Goal: Transaction & Acquisition: Purchase product/service

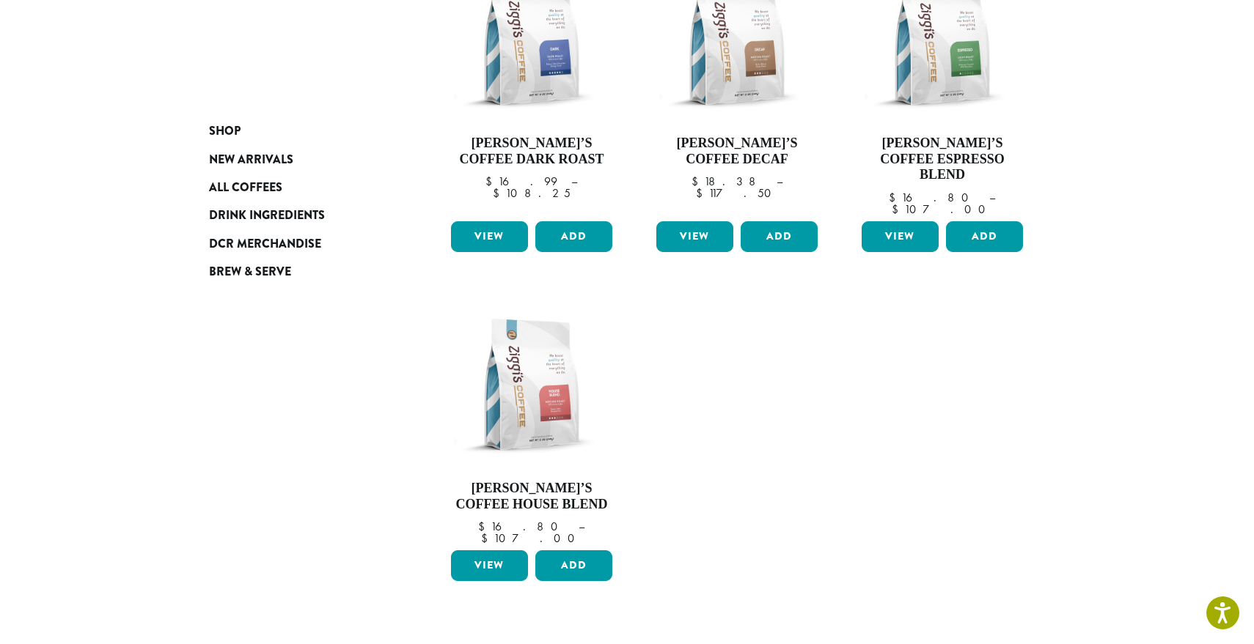
scroll to position [296, 0]
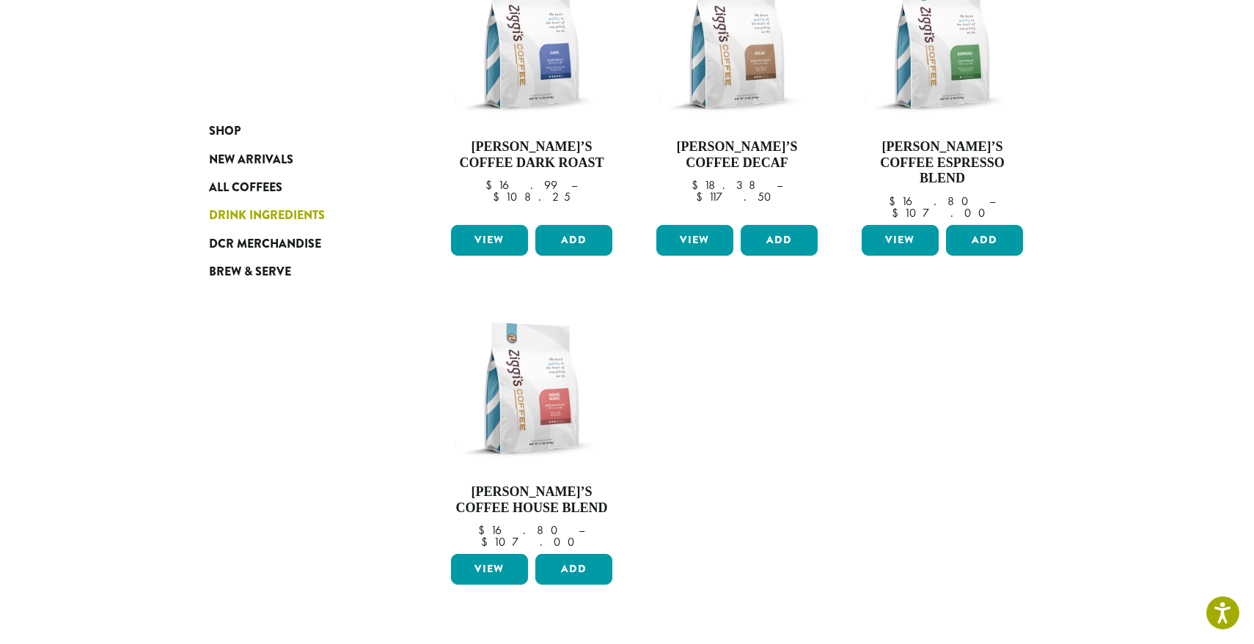
click at [276, 216] on span "Drink Ingredients" at bounding box center [267, 216] width 116 height 18
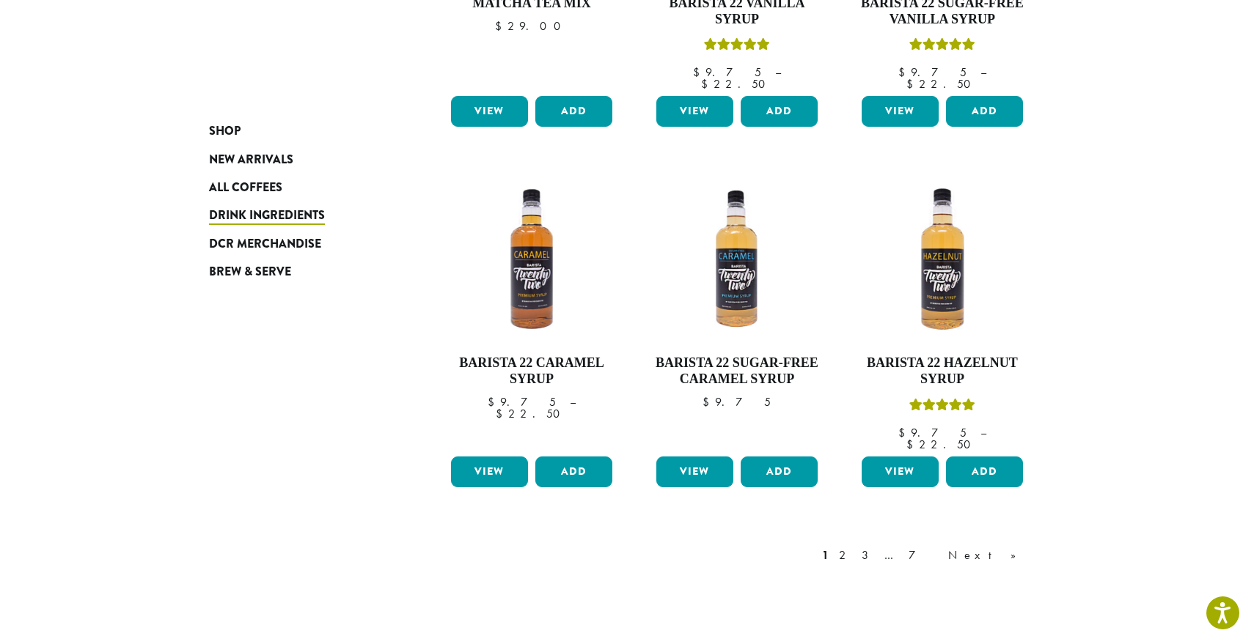
scroll to position [1089, 0]
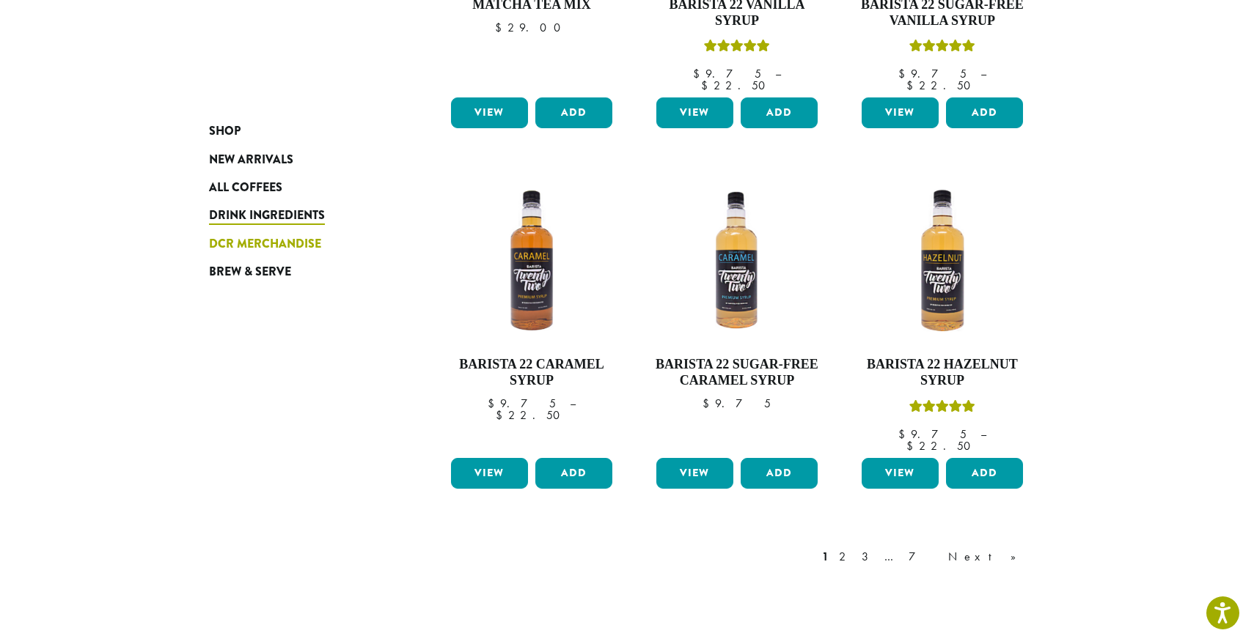
click at [262, 253] on span "DCR Merchandise" at bounding box center [265, 244] width 112 height 18
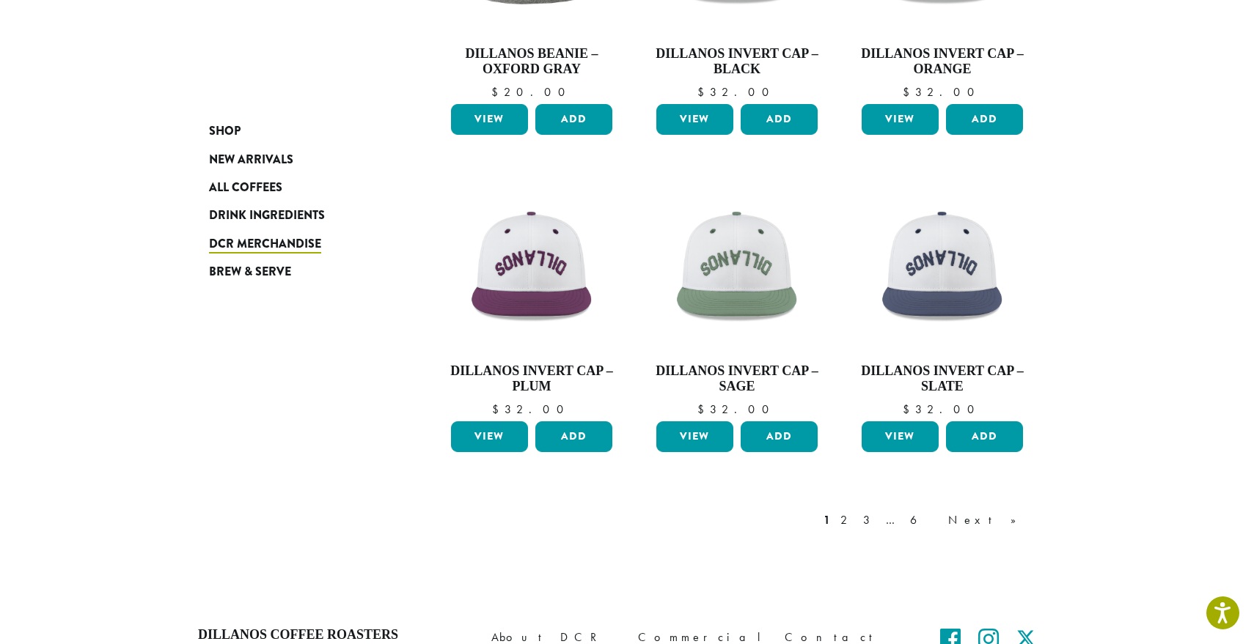
scroll to position [973, 0]
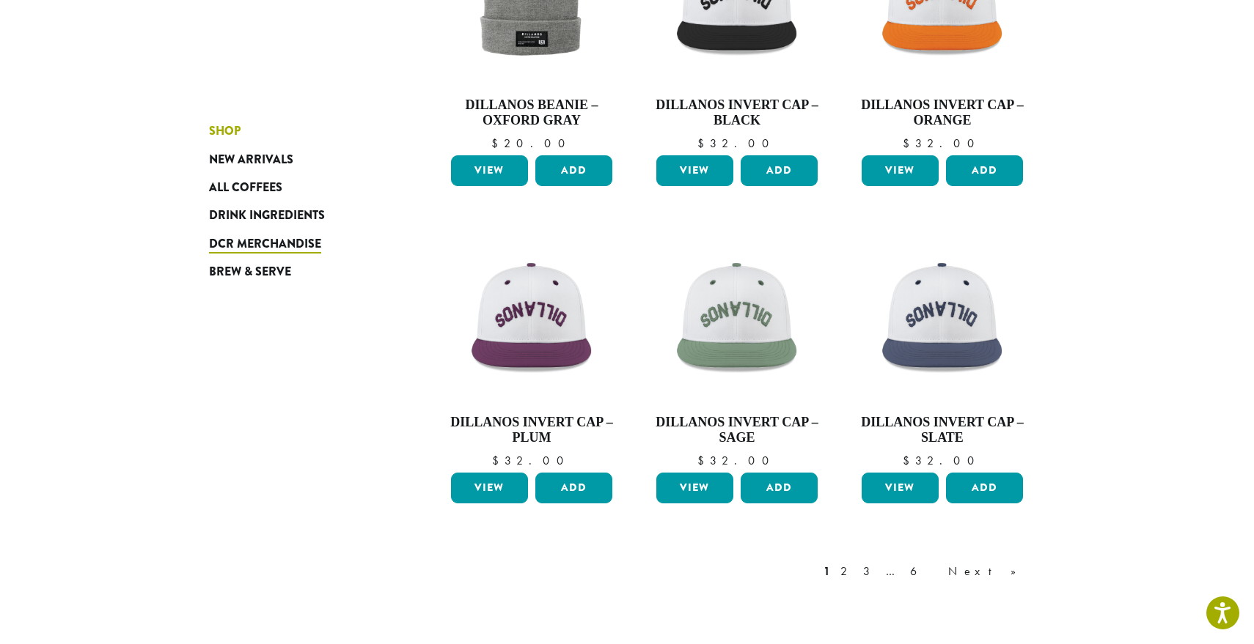
click at [224, 130] on span "Shop" at bounding box center [225, 131] width 32 height 18
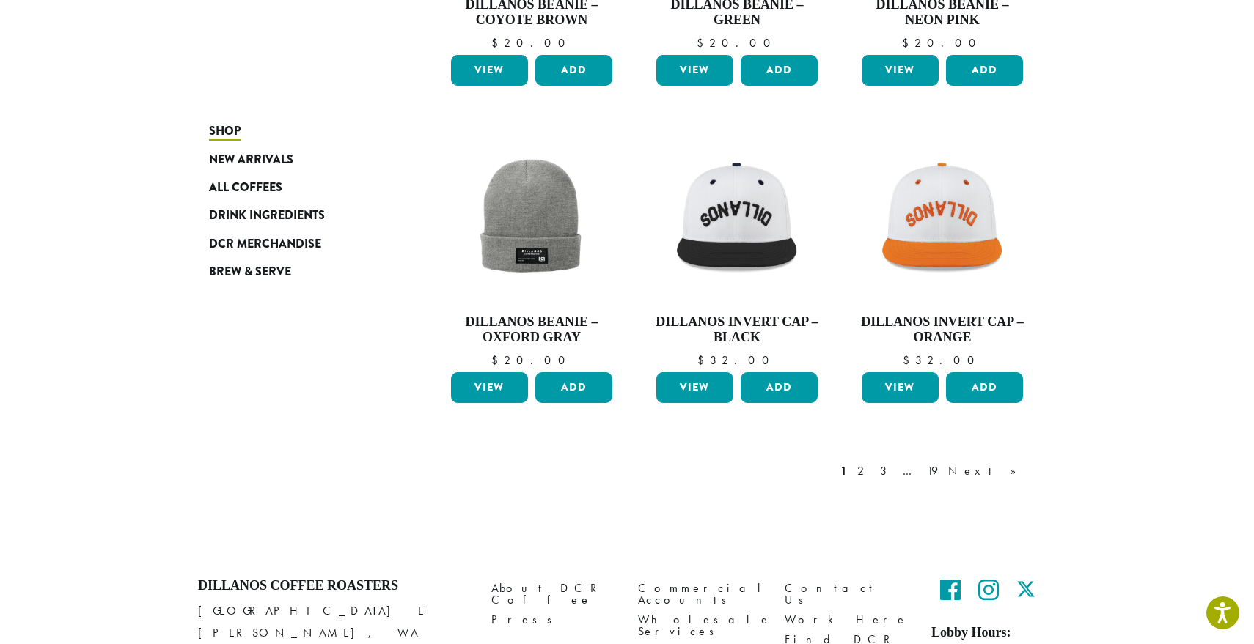
scroll to position [998, 0]
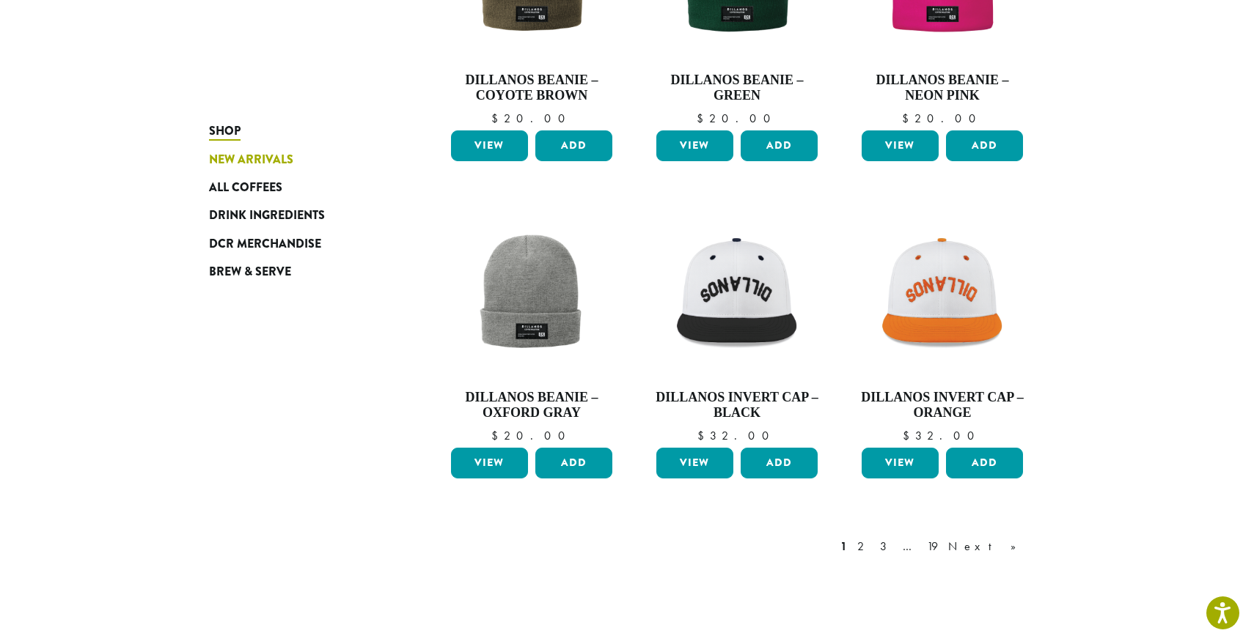
click at [265, 154] on span "New Arrivals" at bounding box center [251, 160] width 84 height 18
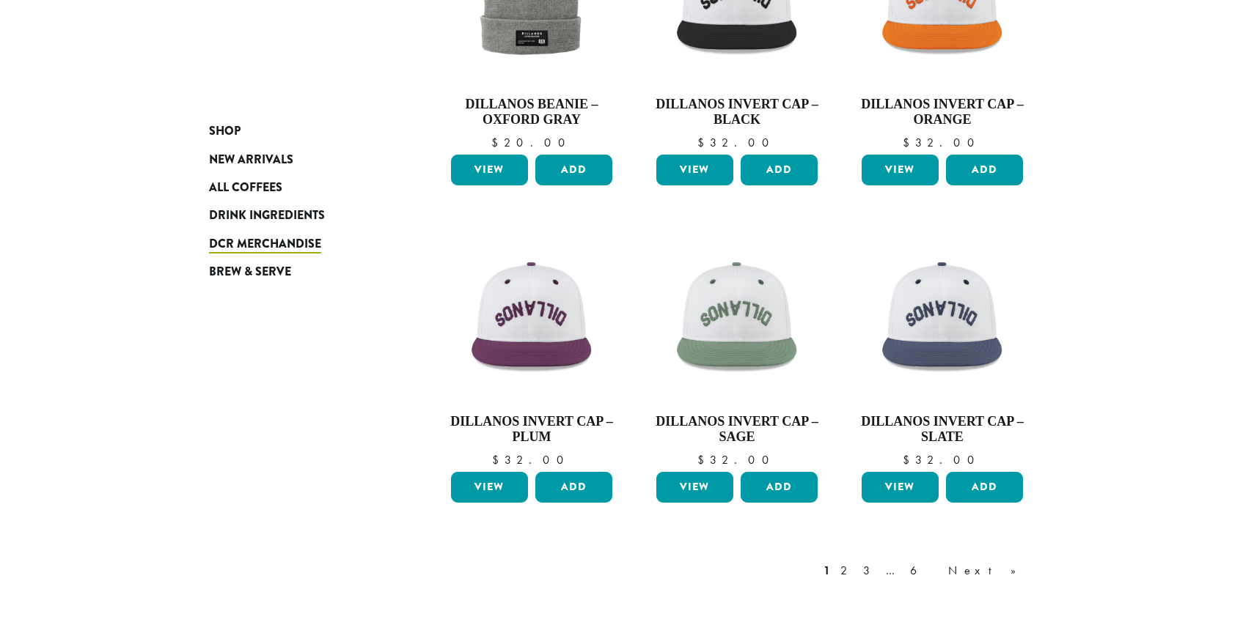
scroll to position [974, 0]
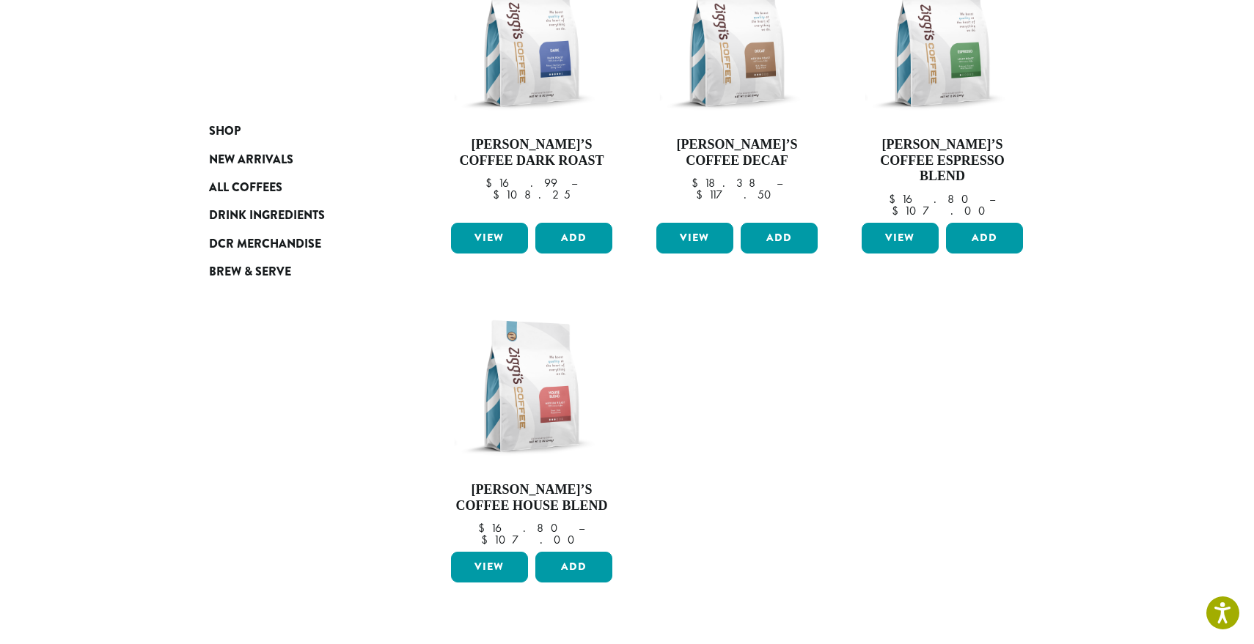
scroll to position [299, 0]
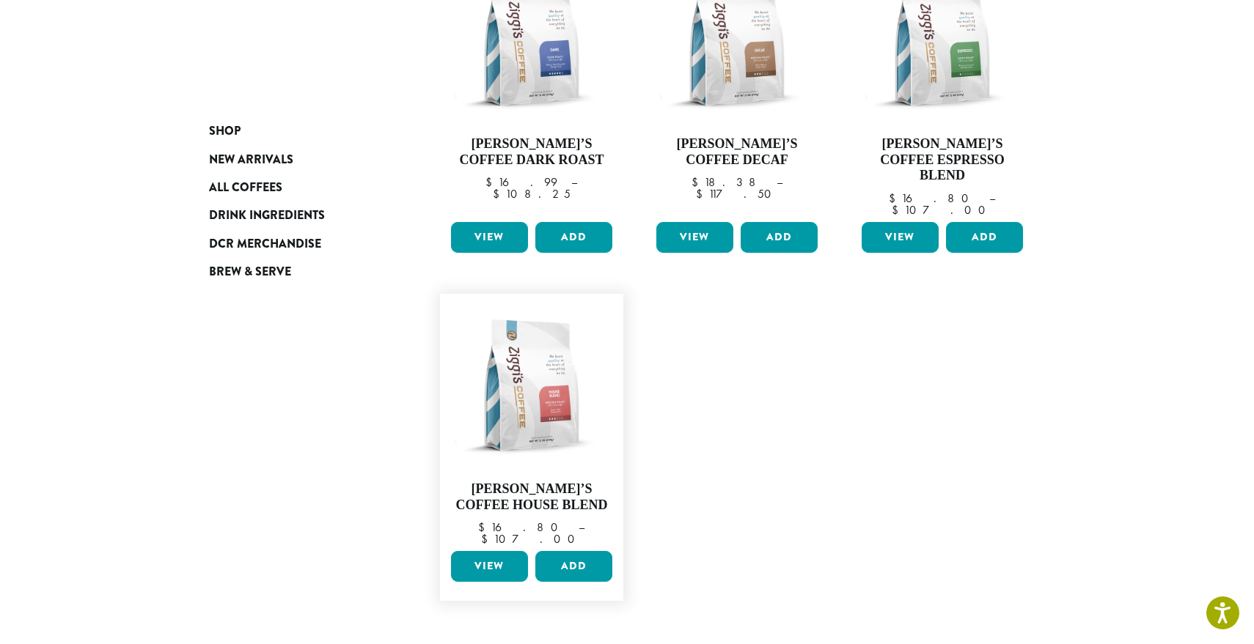
click at [509, 551] on link "View" at bounding box center [489, 566] width 77 height 31
click at [518, 372] on img at bounding box center [531, 385] width 169 height 169
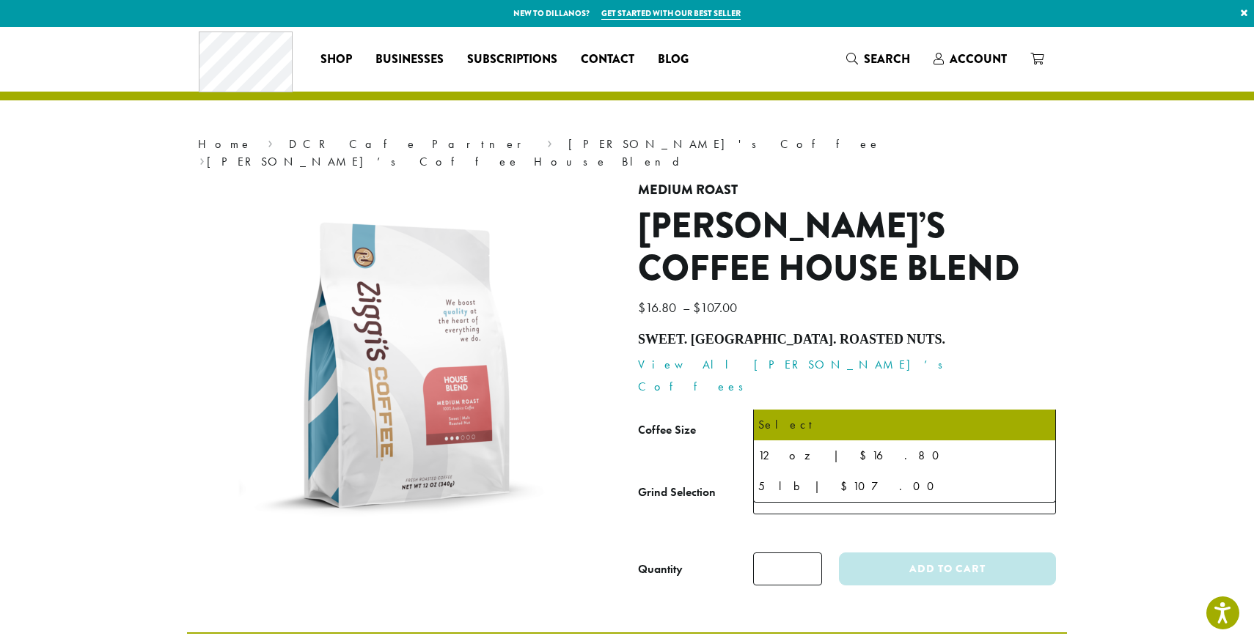
click at [957, 416] on span "Select" at bounding box center [904, 434] width 303 height 36
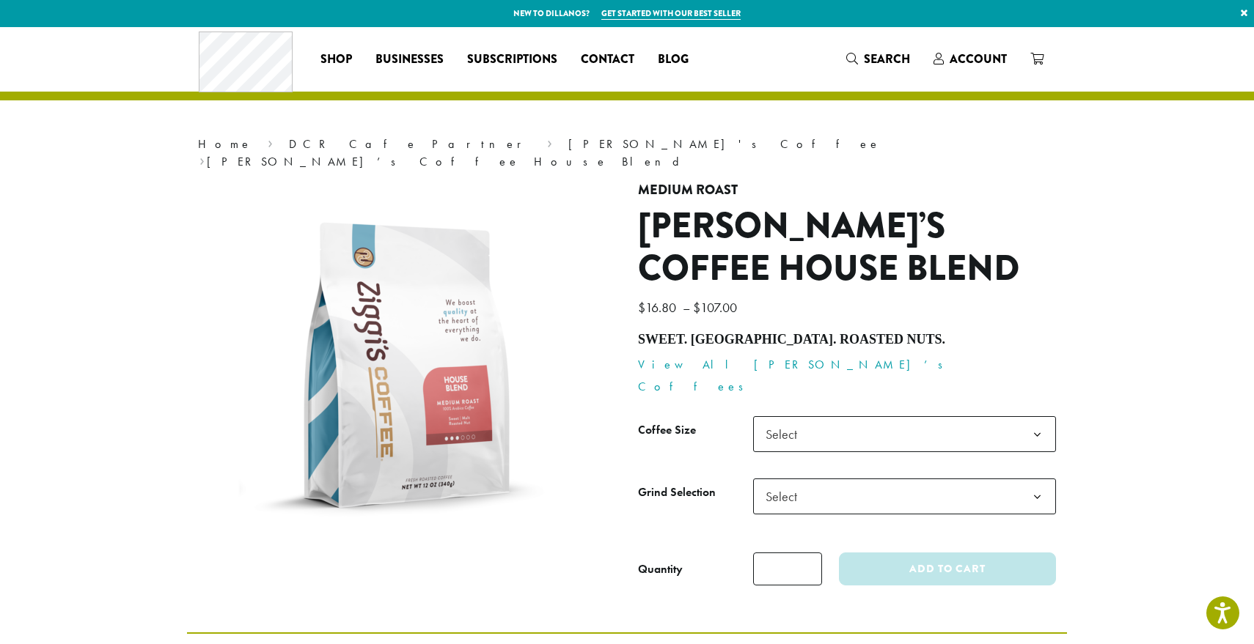
click at [1042, 417] on b at bounding box center [1037, 435] width 36 height 36
click at [426, 64] on span "Businesses" at bounding box center [409, 60] width 68 height 18
